Goal: Use online tool/utility: Use online tool/utility

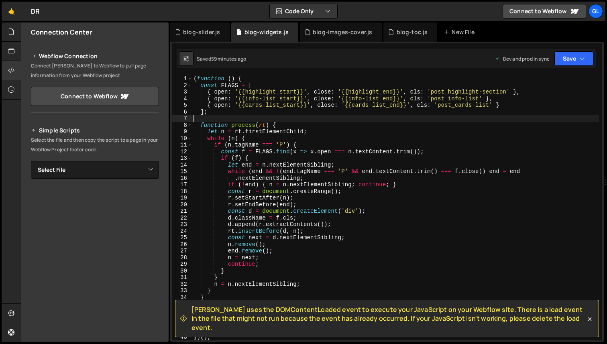
click at [276, 116] on div "( function ( ) { const FLAGS = [ { open : '{{highlight_start}}' , close : '{{hi…" at bounding box center [395, 215] width 407 height 278
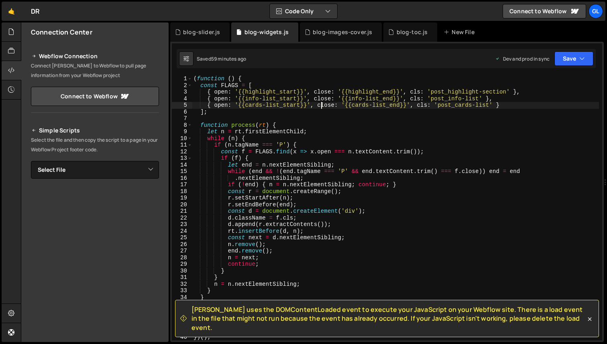
click at [320, 108] on div "( function ( ) { const FLAGS = [ { open : '{{highlight_start}}' , close : '{{hi…" at bounding box center [395, 215] width 407 height 278
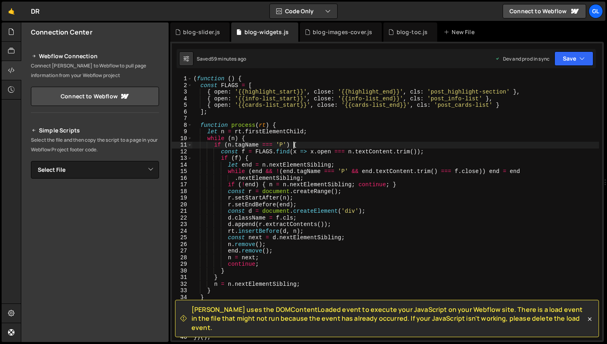
click at [293, 146] on div "( function ( ) { const FLAGS = [ { open : '{{highlight_start}}' , close : '{{hi…" at bounding box center [395, 215] width 407 height 278
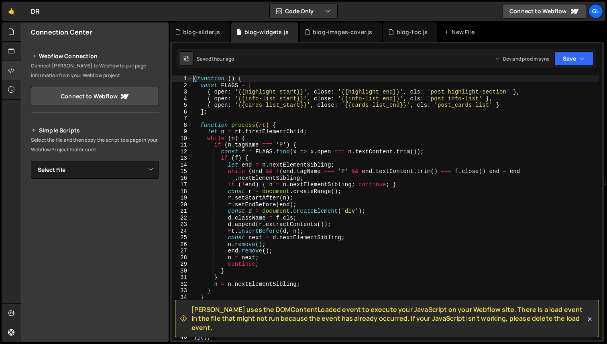
click at [303, 215] on div "( function ( ) { const FLAGS = [ { open : '{{highlight_start}}' , close : '{{hi…" at bounding box center [395, 215] width 407 height 278
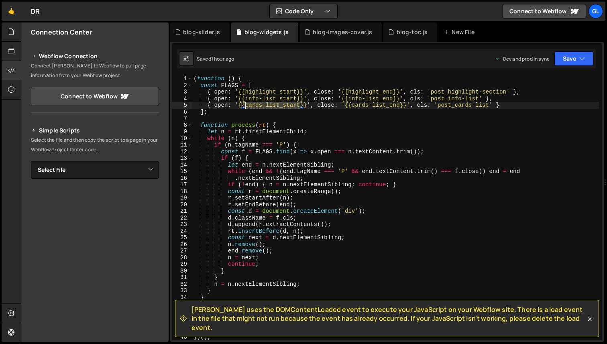
drag, startPoint x: 301, startPoint y: 106, endPoint x: 246, endPoint y: 107, distance: 55.0
click at [246, 107] on div "( function ( ) { const FLAGS = [ { open : '{{highlight_start}}' , close : '{{hi…" at bounding box center [395, 215] width 407 height 278
click at [300, 106] on div "( function ( ) { const FLAGS = [ { open : '{{highlight_start}}' , close : '{{hi…" at bounding box center [395, 208] width 407 height 265
drag, startPoint x: 300, startPoint y: 105, endPoint x: 246, endPoint y: 106, distance: 54.2
click at [246, 106] on div "( function ( ) { const FLAGS = [ { open : '{{highlight_start}}' , close : '{{hi…" at bounding box center [395, 215] width 407 height 278
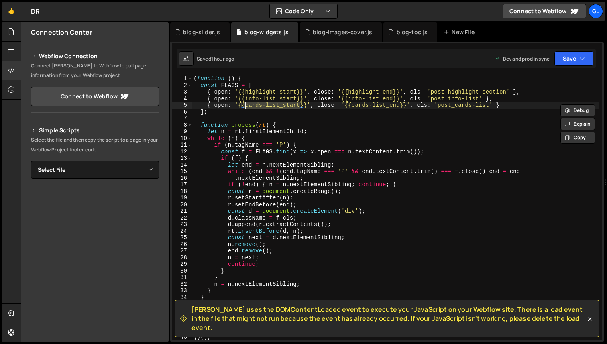
click at [301, 89] on div "( function ( ) { const FLAGS = [ { open : '{{highlight_start}}' , close : '{{hi…" at bounding box center [395, 215] width 407 height 278
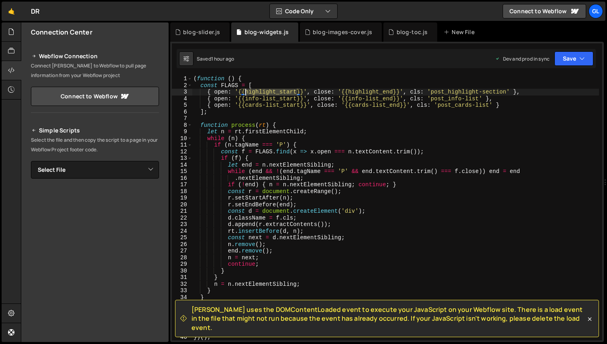
drag, startPoint x: 297, startPoint y: 91, endPoint x: 245, endPoint y: 90, distance: 52.6
click at [245, 90] on div "( function ( ) { const FLAGS = [ { open : '{{highlight_start}}' , close : '{{hi…" at bounding box center [395, 215] width 407 height 278
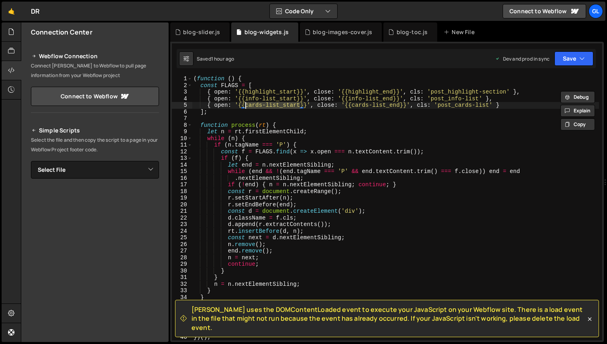
drag, startPoint x: 301, startPoint y: 105, endPoint x: 246, endPoint y: 105, distance: 55.0
click at [246, 105] on div "( function ( ) { const FLAGS = [ { open : '{{highlight_start}}' , close : '{{hi…" at bounding box center [395, 215] width 407 height 278
click at [306, 194] on div "( function ( ) { const FLAGS = [ { open : '{{highlight_start}}' , close : '{{hi…" at bounding box center [395, 215] width 407 height 278
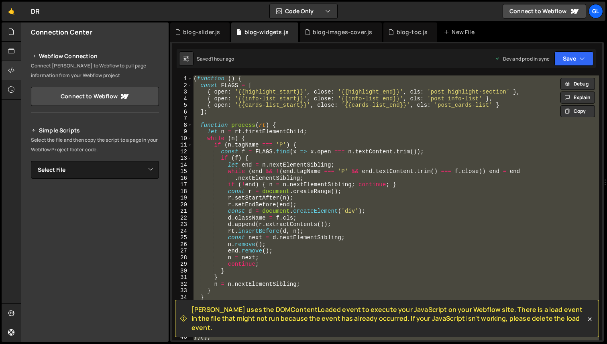
click at [268, 168] on div "( function ( ) { const FLAGS = [ { open : '{{highlight_start}}' , close : '{{hi…" at bounding box center [395, 208] width 407 height 265
type textarea "})();"
paste textarea
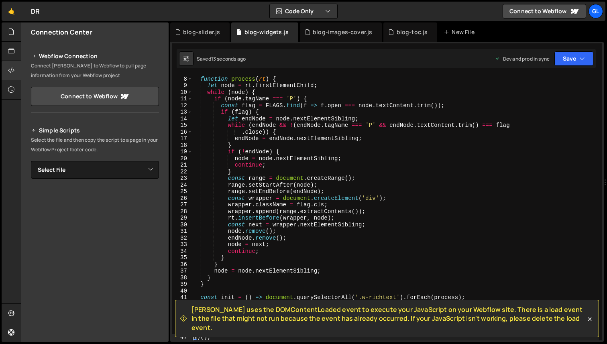
click at [276, 168] on div "function process ( rt ) { let node = rt . firstElementChild ; while ( node ) { …" at bounding box center [395, 215] width 407 height 278
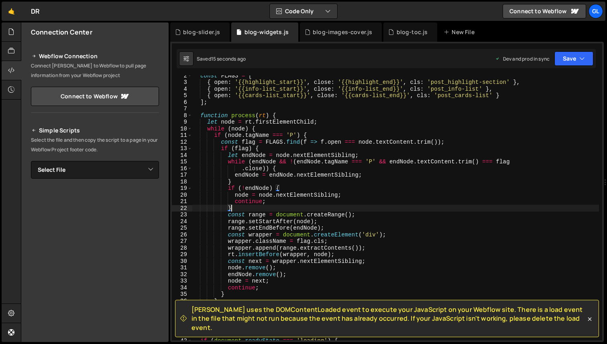
scroll to position [0, 0]
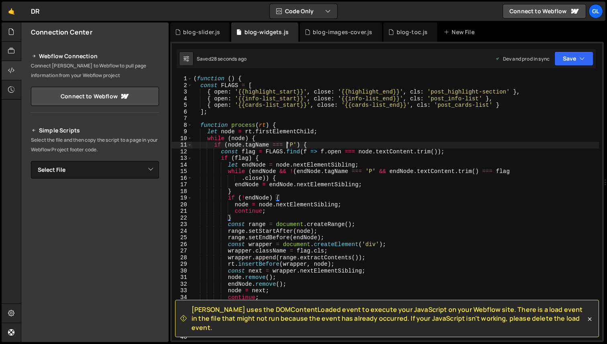
click at [286, 142] on div "( function ( ) { const FLAGS = [ { open : '{{highlight_start}}' , close : '{{hi…" at bounding box center [395, 215] width 407 height 278
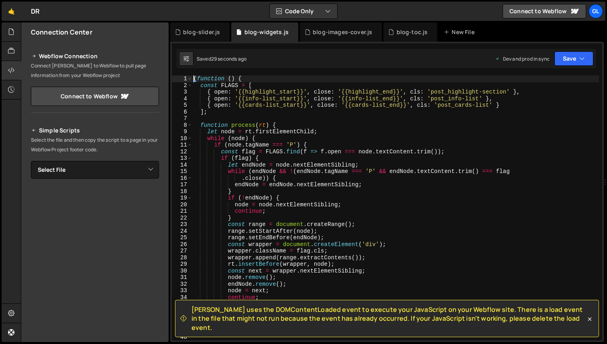
type textarea "(function () {"
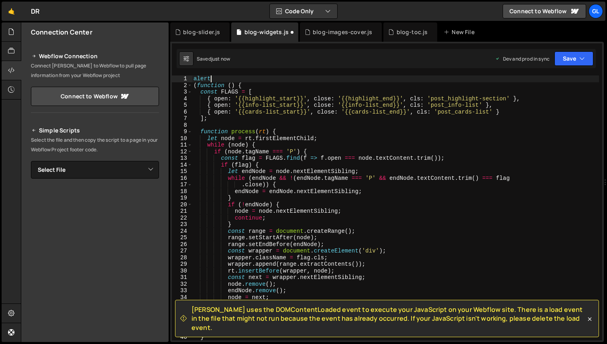
type textarea "al"
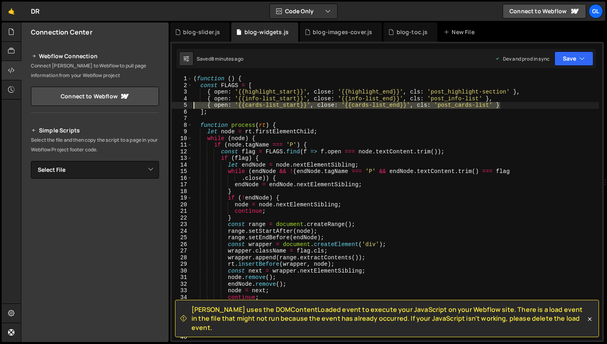
drag, startPoint x: 508, startPoint y: 107, endPoint x: 190, endPoint y: 104, distance: 317.8
click at [190, 104] on div "(function () { 1 2 3 4 5 6 7 8 9 10 11 12 13 14 15 16 17 18 19 20 21 22 23 24 2…" at bounding box center [387, 208] width 431 height 265
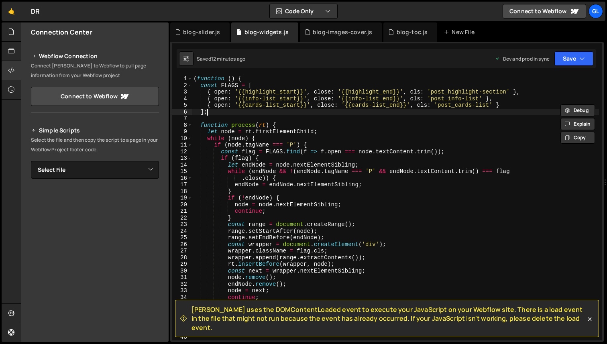
click at [282, 114] on div "( function ( ) { const FLAGS = [ { open : '{{highlight_start}}' , close : '{{hi…" at bounding box center [395, 215] width 407 height 278
type textarea "})();"
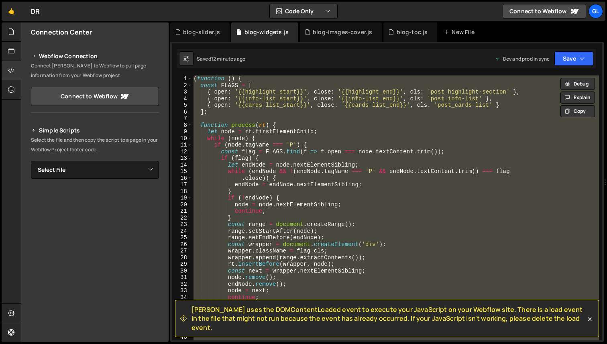
paste textarea
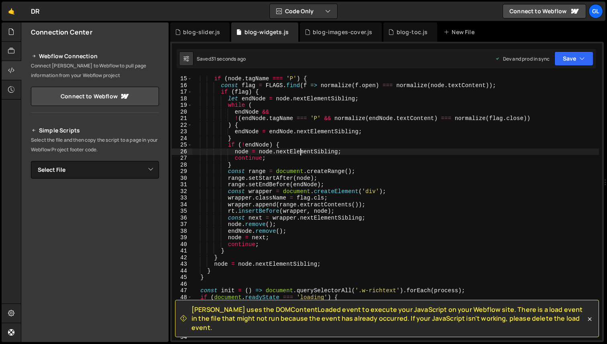
click at [302, 150] on div "if ( node . tagName === 'P' ) { const flag = FLAGS . find ( f => normalize ( f …" at bounding box center [395, 215] width 407 height 278
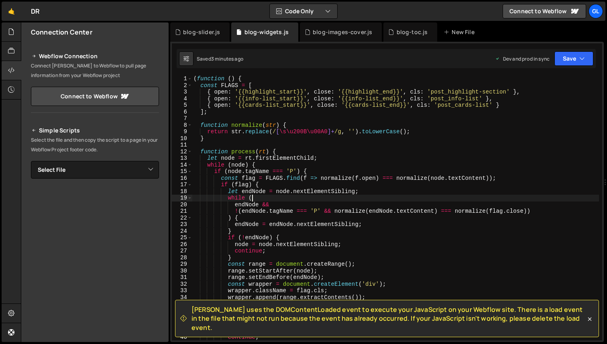
click at [320, 197] on div "( function ( ) { const FLAGS = [ { open : '{{highlight_start}}' , close : '{{hi…" at bounding box center [395, 215] width 407 height 278
type textarea "})();"
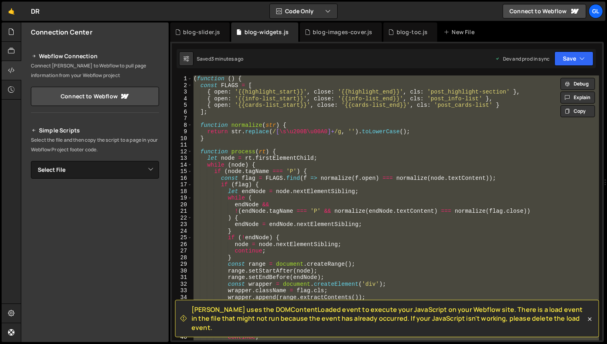
paste textarea
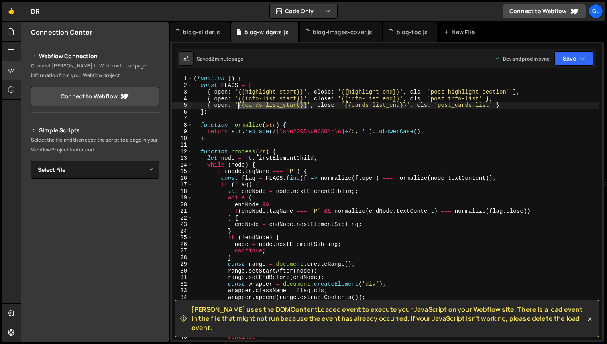
drag, startPoint x: 309, startPoint y: 105, endPoint x: 239, endPoint y: 103, distance: 69.5
click at [239, 103] on div "( function ( ) { const FLAGS = [ { open : '{{highlight_start}}' , close : '{{hi…" at bounding box center [395, 215] width 407 height 278
click at [316, 208] on div "( function ( ) { const FLAGS = [ { open : '{{highlight_start}}' , close : '{{hi…" at bounding box center [395, 215] width 407 height 278
type textarea "})();"
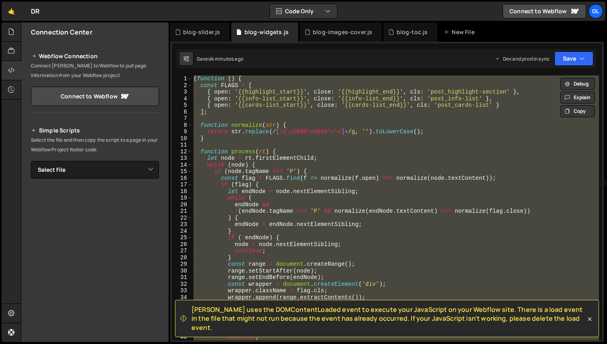
paste textarea
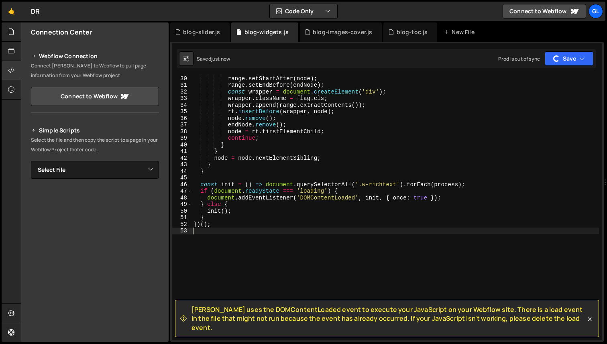
scroll to position [192, 0]
